Goal: Use online tool/utility: Utilize a website feature to perform a specific function

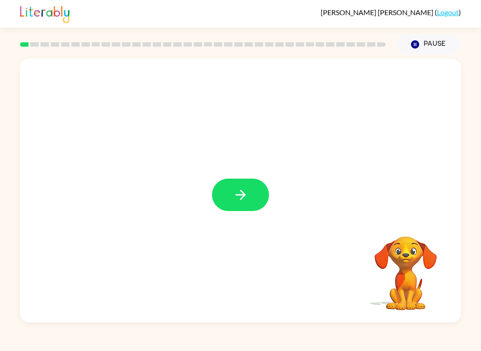
click at [236, 200] on icon "button" at bounding box center [241, 195] width 16 height 16
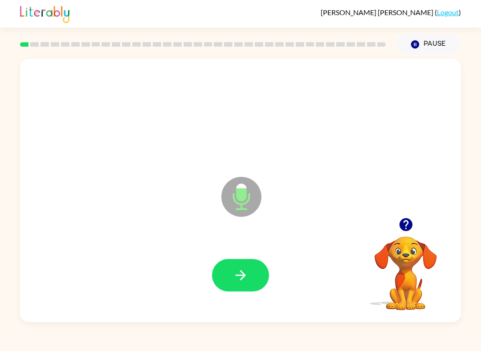
click at [233, 279] on icon "button" at bounding box center [241, 276] width 16 height 16
click at [246, 279] on icon "button" at bounding box center [241, 276] width 16 height 16
click at [243, 274] on icon "button" at bounding box center [240, 276] width 10 height 10
click at [247, 291] on button "button" at bounding box center [240, 275] width 57 height 32
click at [248, 292] on button "button" at bounding box center [240, 275] width 57 height 32
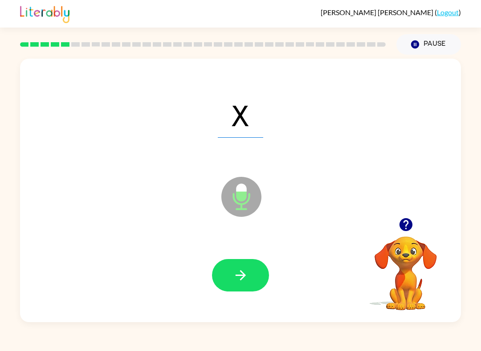
click at [246, 276] on icon "button" at bounding box center [241, 276] width 16 height 16
click at [245, 279] on icon "button" at bounding box center [241, 276] width 16 height 16
click at [242, 282] on icon "button" at bounding box center [241, 276] width 16 height 16
click at [250, 278] on button "button" at bounding box center [240, 275] width 57 height 32
click at [246, 275] on icon "button" at bounding box center [241, 276] width 16 height 16
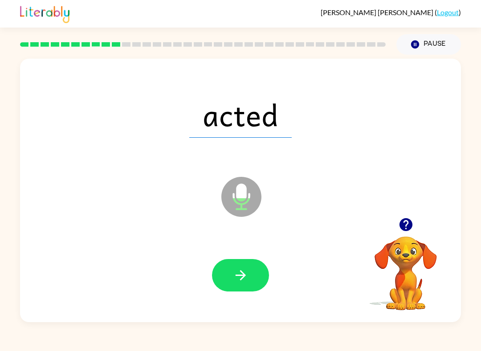
click at [250, 268] on button "button" at bounding box center [240, 275] width 57 height 32
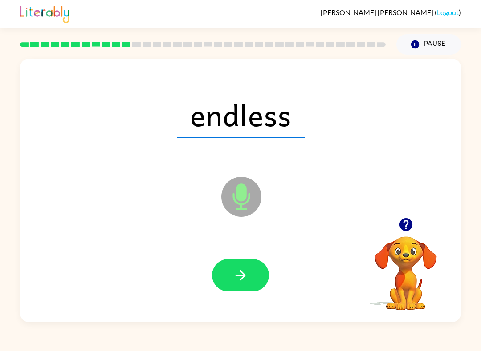
click at [248, 277] on icon "button" at bounding box center [241, 276] width 16 height 16
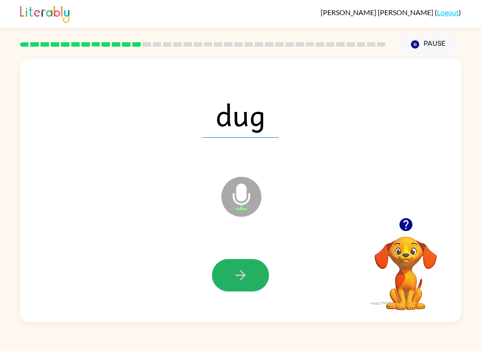
click at [244, 284] on button "button" at bounding box center [240, 275] width 57 height 32
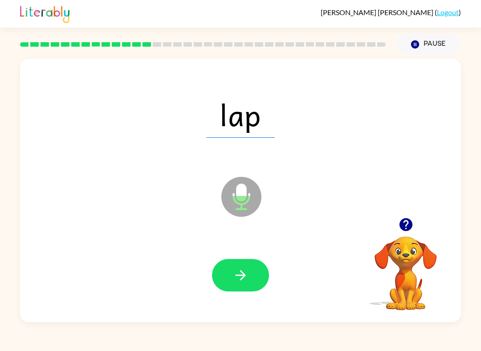
click at [250, 278] on button "button" at bounding box center [240, 275] width 57 height 32
click at [250, 286] on button "button" at bounding box center [240, 275] width 57 height 32
click at [250, 276] on button "button" at bounding box center [240, 275] width 57 height 32
click at [253, 265] on button "button" at bounding box center [240, 275] width 57 height 32
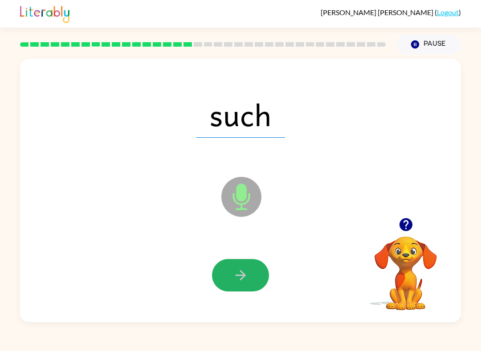
click at [250, 281] on button "button" at bounding box center [240, 275] width 57 height 32
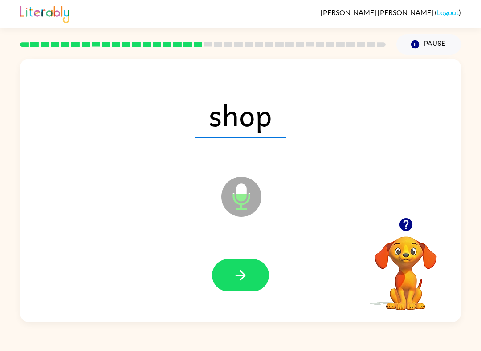
click at [248, 278] on button "button" at bounding box center [240, 275] width 57 height 32
click at [254, 269] on button "button" at bounding box center [240, 275] width 57 height 32
click at [251, 269] on button "button" at bounding box center [240, 275] width 57 height 32
click at [240, 280] on icon "button" at bounding box center [240, 276] width 10 height 10
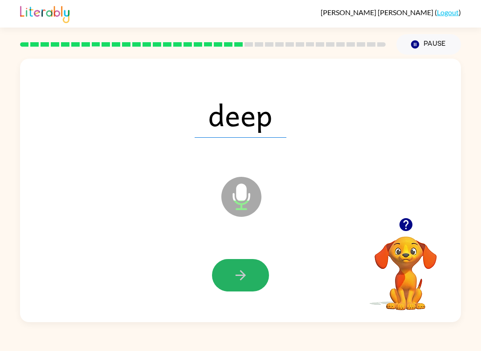
click at [252, 270] on button "button" at bounding box center [240, 275] width 57 height 32
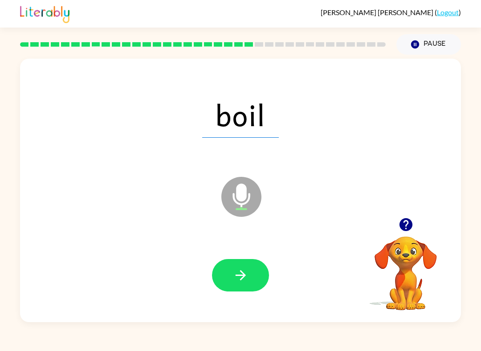
click at [254, 273] on button "button" at bounding box center [240, 275] width 57 height 32
click at [256, 290] on button "button" at bounding box center [240, 275] width 57 height 32
click at [242, 280] on icon "button" at bounding box center [241, 276] width 16 height 16
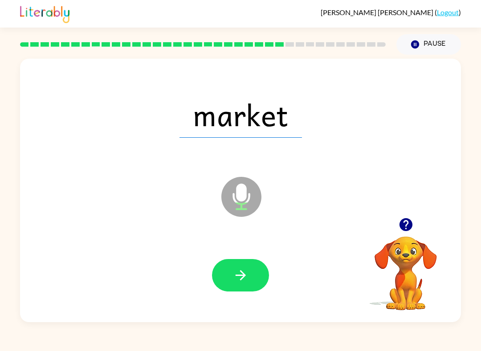
click at [238, 275] on icon "button" at bounding box center [241, 276] width 16 height 16
click at [244, 269] on icon "button" at bounding box center [241, 276] width 16 height 16
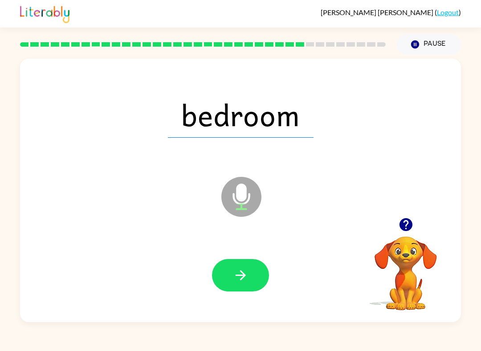
click at [250, 284] on button "button" at bounding box center [240, 275] width 57 height 32
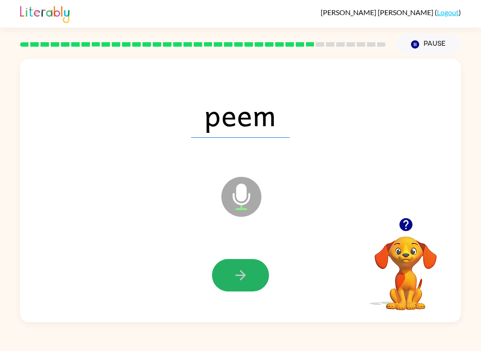
click at [251, 286] on button "button" at bounding box center [240, 275] width 57 height 32
click at [255, 276] on button "button" at bounding box center [240, 275] width 57 height 32
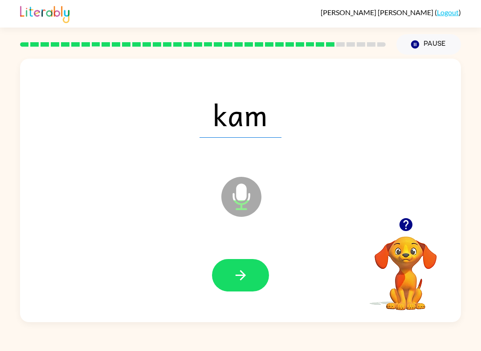
click at [247, 271] on icon "button" at bounding box center [241, 276] width 16 height 16
click at [245, 281] on icon "button" at bounding box center [241, 276] width 16 height 16
click at [248, 275] on button "button" at bounding box center [240, 275] width 57 height 32
click at [257, 282] on button "button" at bounding box center [240, 275] width 57 height 32
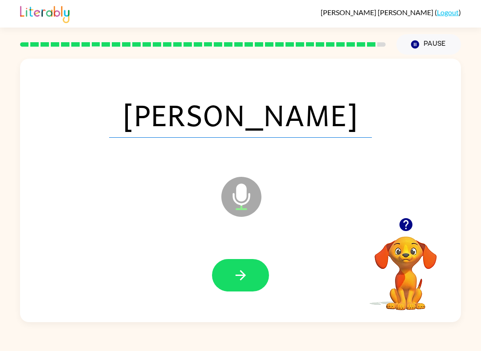
click at [246, 277] on icon "button" at bounding box center [241, 276] width 16 height 16
